Goal: Task Accomplishment & Management: Manage account settings

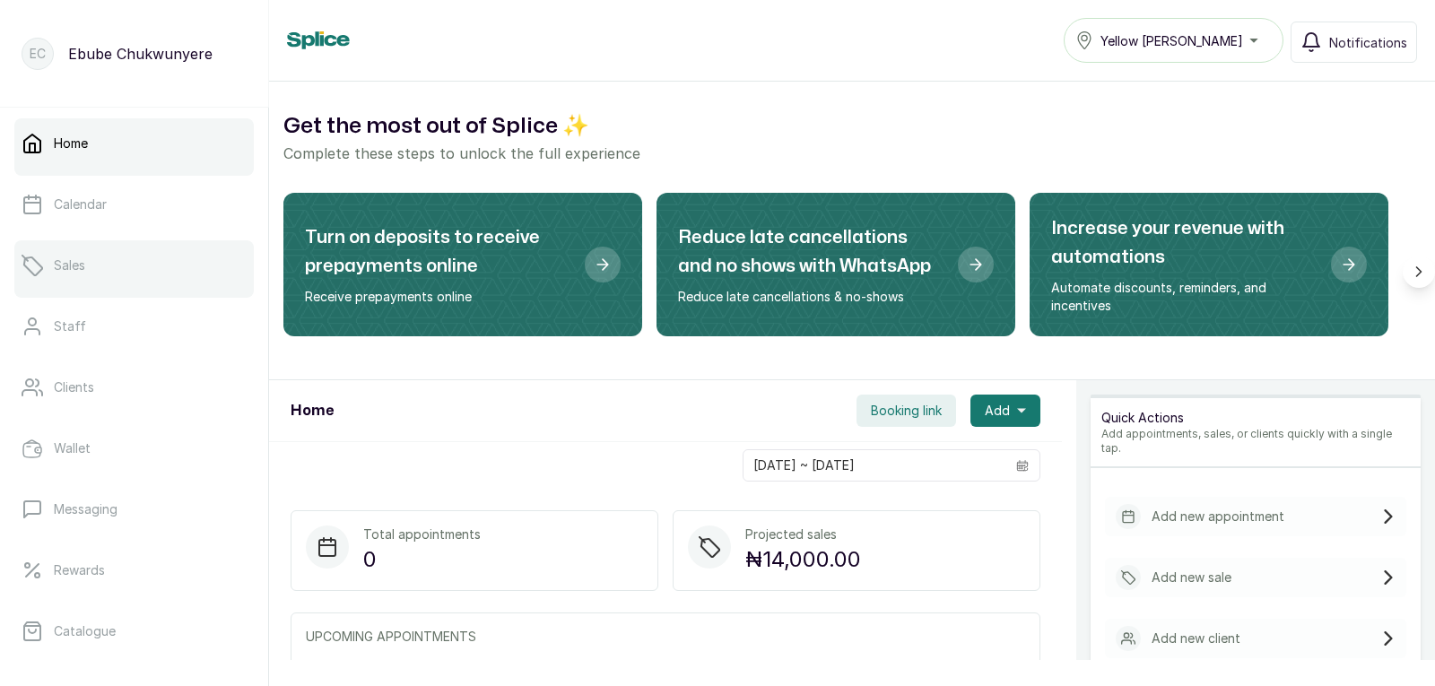
click at [126, 266] on link "Sales" at bounding box center [134, 265] width 240 height 50
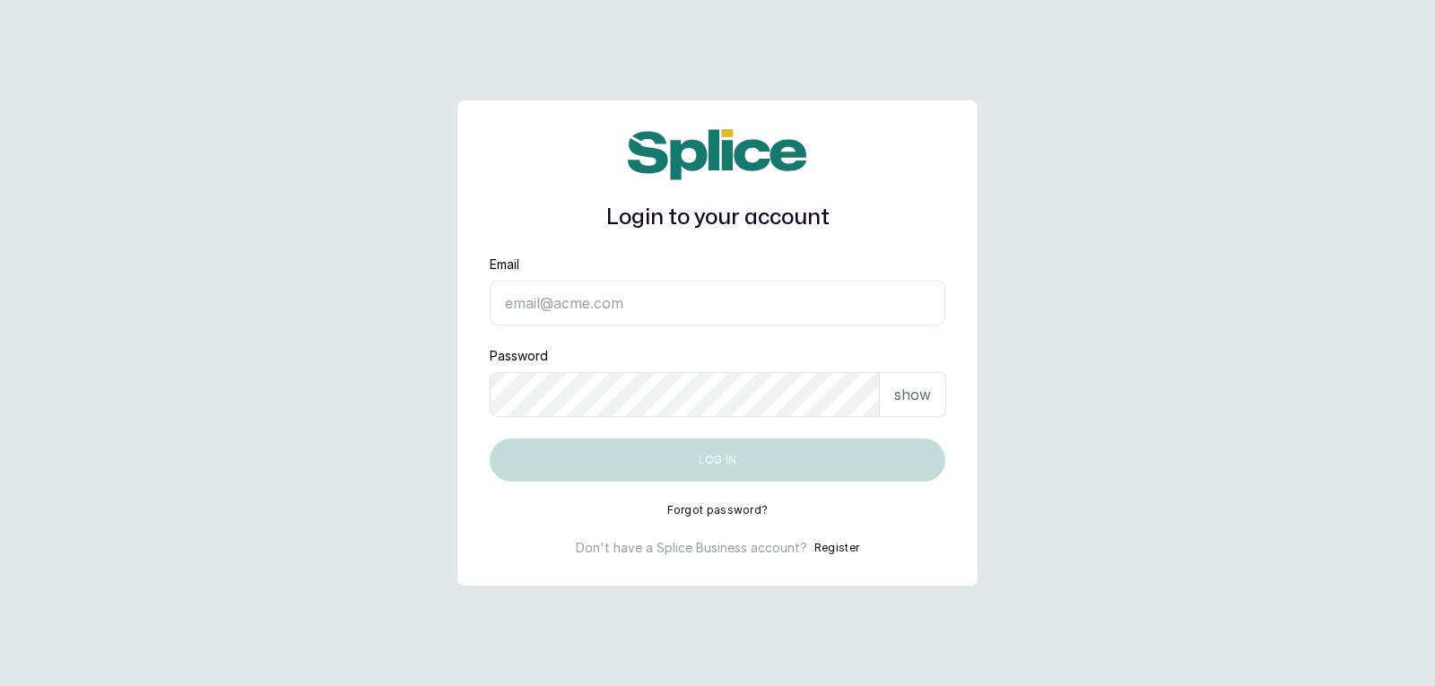
type input "yellowsisihair@gmail.com"
click at [920, 399] on p "show" at bounding box center [912, 395] width 37 height 22
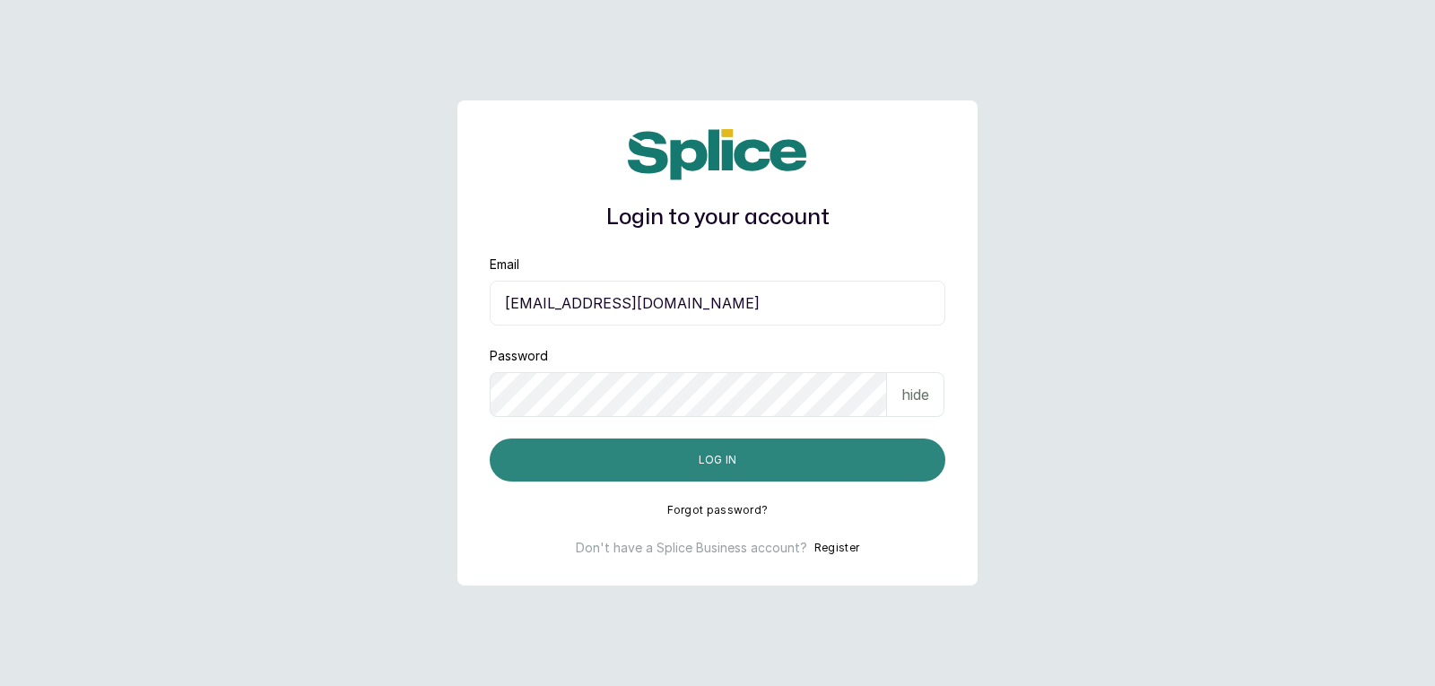
click at [844, 443] on button "Log in" at bounding box center [718, 460] width 456 height 43
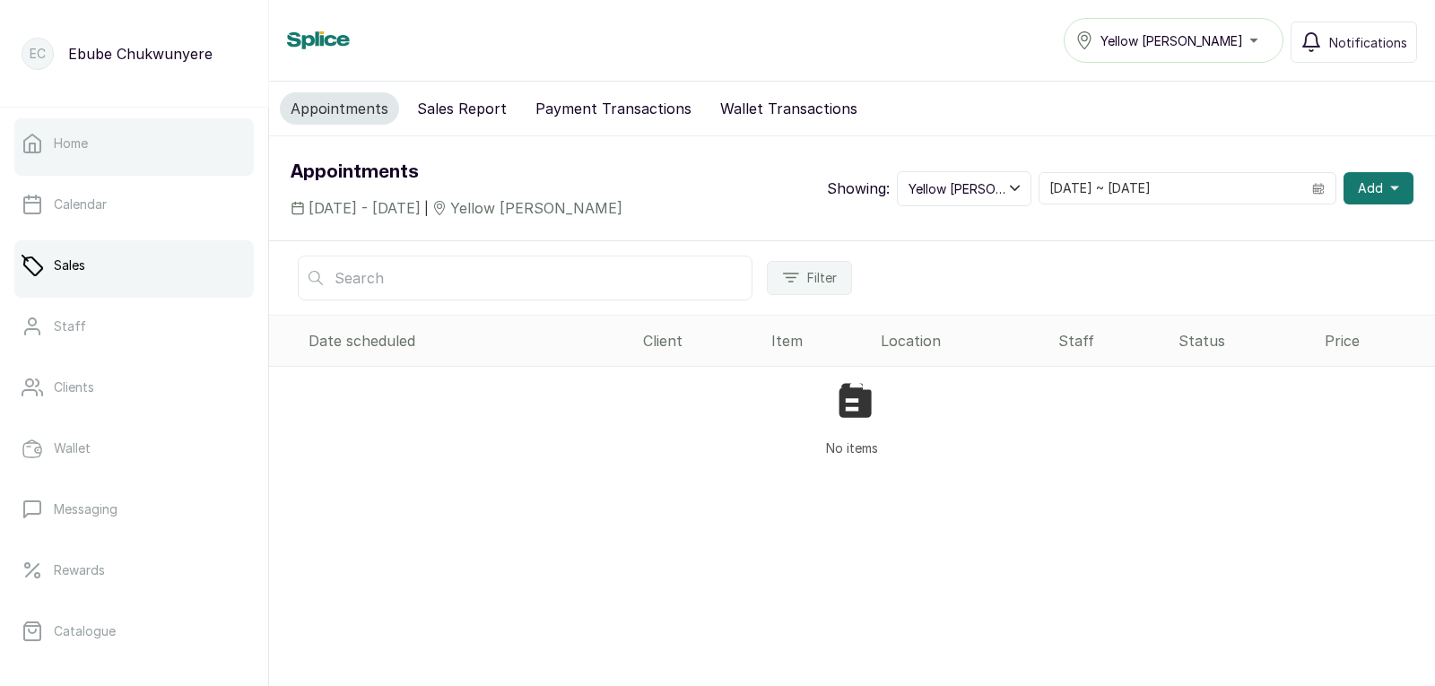
click at [128, 140] on link "Home" at bounding box center [134, 143] width 240 height 50
